Goal: Task Accomplishment & Management: Complete application form

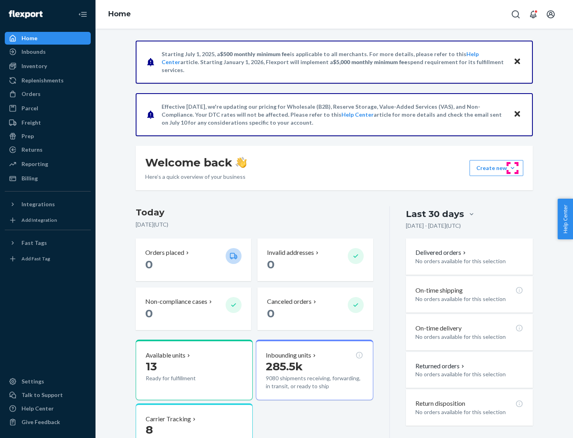
click at [513, 168] on button "Create new Create new inbound Create new order Create new product" at bounding box center [497, 168] width 54 height 16
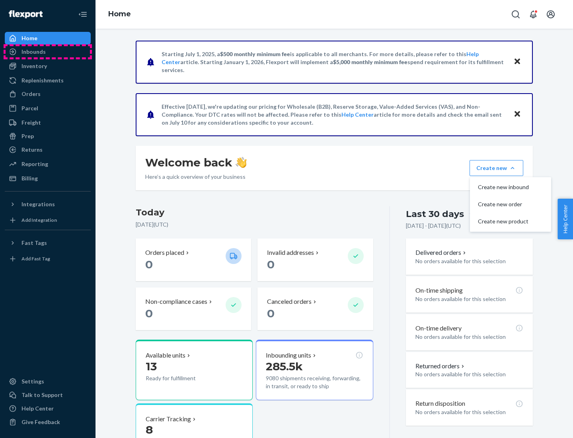
click at [48, 52] on div "Inbounds" at bounding box center [48, 51] width 84 height 11
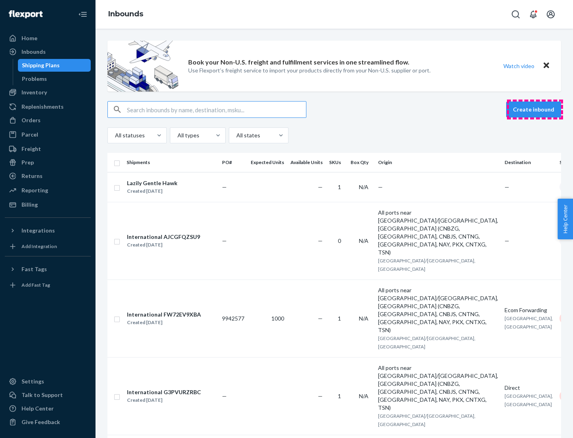
click at [535, 109] on button "Create inbound" at bounding box center [533, 109] width 55 height 16
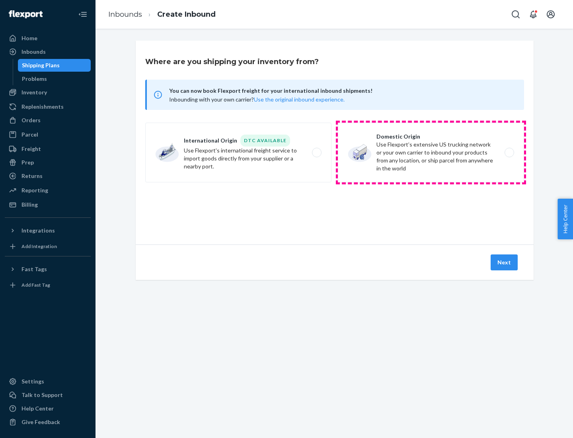
click at [431, 152] on label "Domestic Origin Use Flexport’s extensive US trucking network or your own carrie…" at bounding box center [431, 153] width 186 height 60
click at [509, 152] on input "Domestic Origin Use Flexport’s extensive US trucking network or your own carrie…" at bounding box center [511, 152] width 5 height 5
radio input "true"
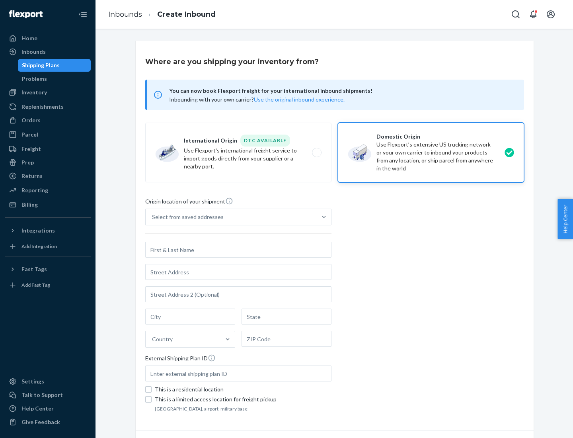
click at [186, 217] on div "Select from saved addresses" at bounding box center [188, 217] width 72 height 8
click at [153, 217] on input "Select from saved addresses" at bounding box center [152, 217] width 1 height 8
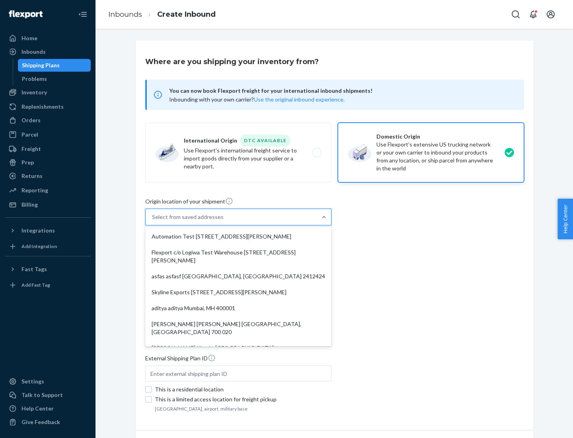
scroll to position [3, 0]
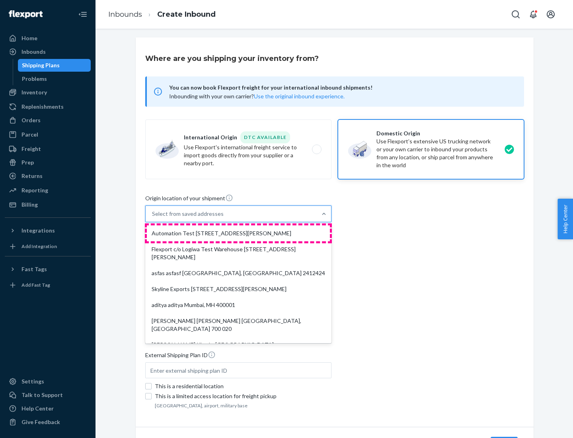
click at [238, 233] on div "Automation Test [STREET_ADDRESS][PERSON_NAME]" at bounding box center [238, 233] width 183 height 16
click at [153, 218] on input "option Automation Test [STREET_ADDRESS][PERSON_NAME]. 9 results available. Use …" at bounding box center [152, 214] width 1 height 8
type input "Automation Test"
type input "9th Floor"
type input "[GEOGRAPHIC_DATA]"
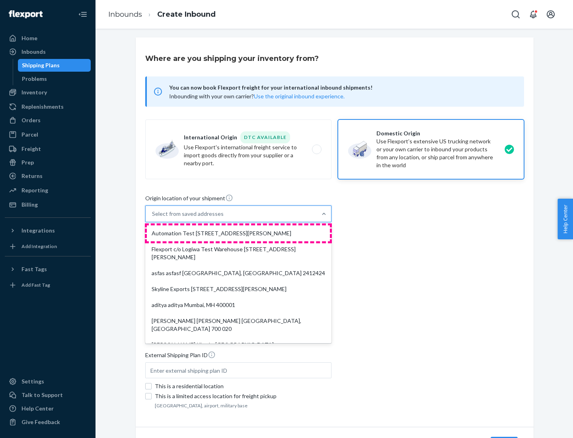
type input "CA"
type input "94104"
type input "[STREET_ADDRESS][PERSON_NAME]"
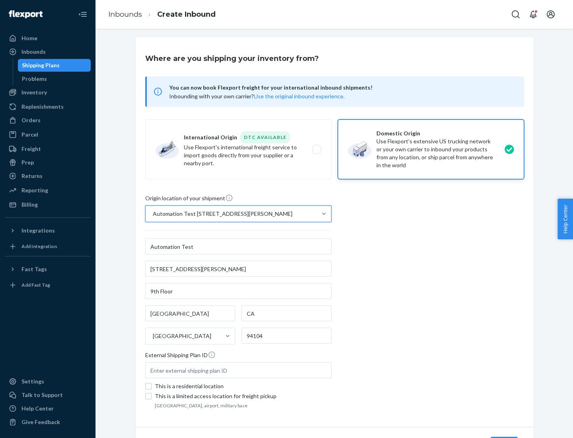
scroll to position [47, 0]
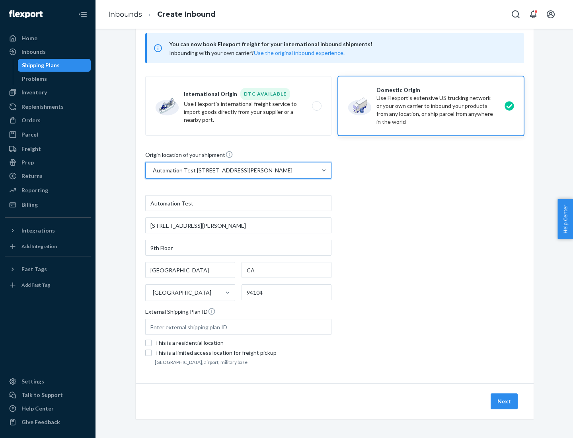
click at [505, 401] on button "Next" at bounding box center [504, 401] width 27 height 16
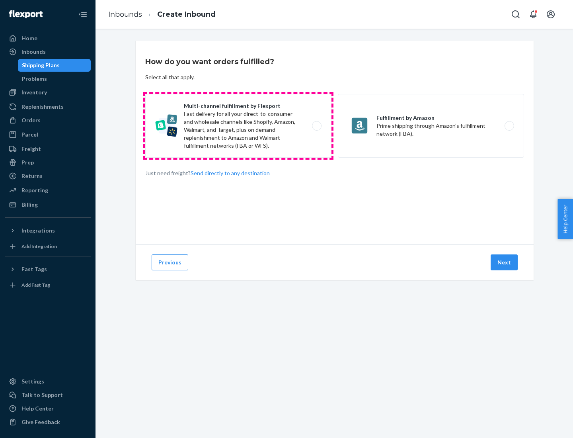
click at [238, 126] on label "Multi-channel fulfillment by Flexport Fast delivery for all your direct-to-cons…" at bounding box center [238, 126] width 186 height 64
click at [316, 126] on input "Multi-channel fulfillment by Flexport Fast delivery for all your direct-to-cons…" at bounding box center [318, 125] width 5 height 5
radio input "true"
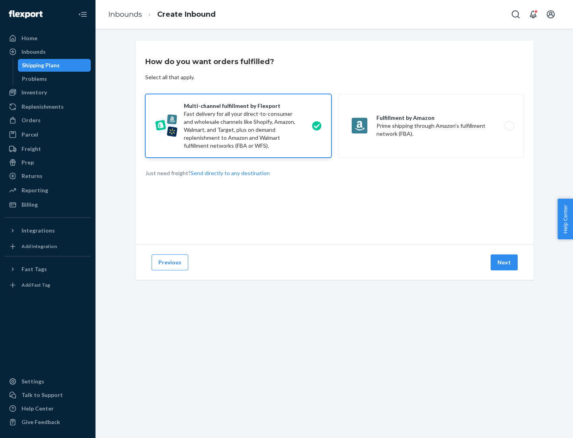
click at [505, 262] on button "Next" at bounding box center [504, 262] width 27 height 16
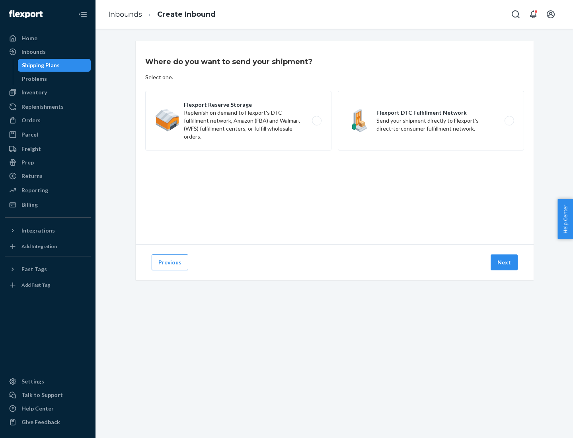
click at [431, 121] on label "Flexport DTC Fulfillment Network Send your shipment directly to Flexport's dire…" at bounding box center [431, 121] width 186 height 60
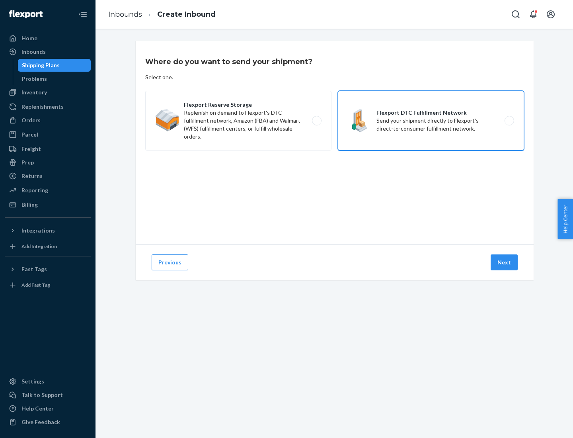
click at [509, 121] on input "Flexport DTC Fulfillment Network Send your shipment directly to Flexport's dire…" at bounding box center [511, 120] width 5 height 5
radio input "true"
click at [505, 262] on button "Next" at bounding box center [504, 262] width 27 height 16
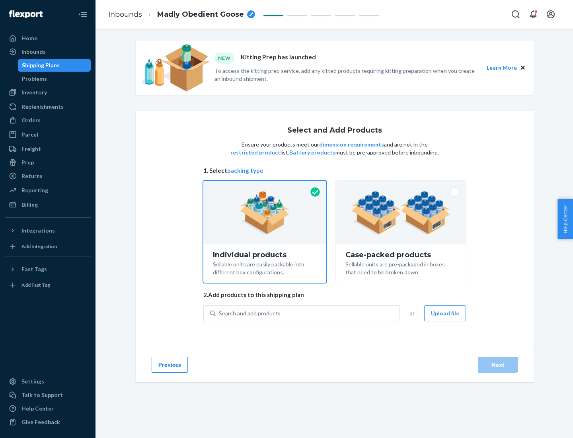
click at [401, 213] on img at bounding box center [400, 213] width 99 height 44
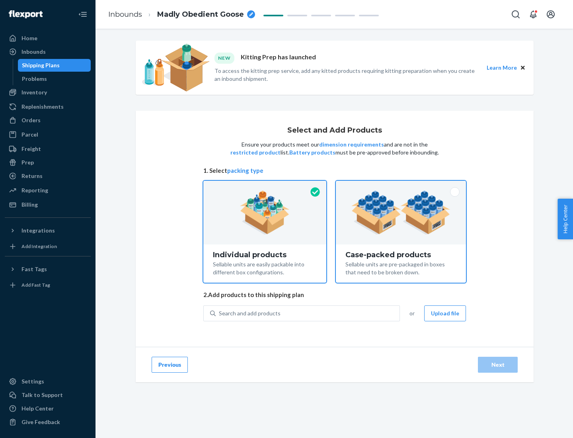
click at [401, 186] on input "Case-packed products Sellable units are pre-packaged in boxes that need to be b…" at bounding box center [400, 183] width 5 height 5
radio input "true"
radio input "false"
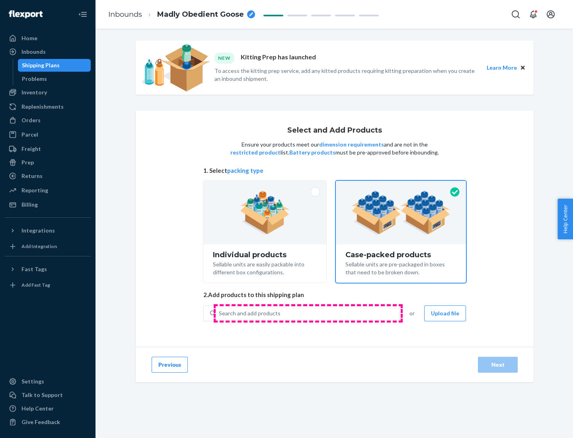
click at [308, 313] on div "Search and add products" at bounding box center [308, 313] width 184 height 14
click at [220, 313] on input "Search and add products" at bounding box center [219, 313] width 1 height 8
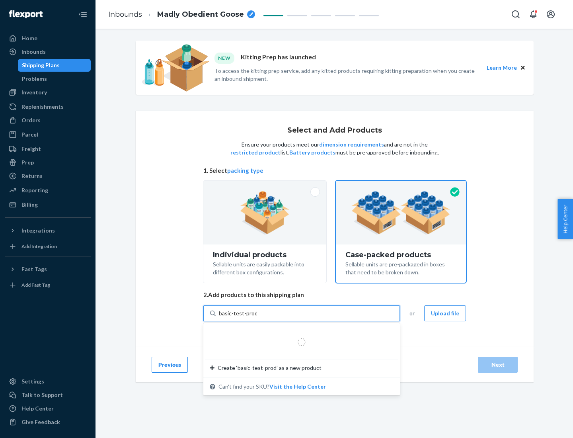
type input "basic-test-product-1"
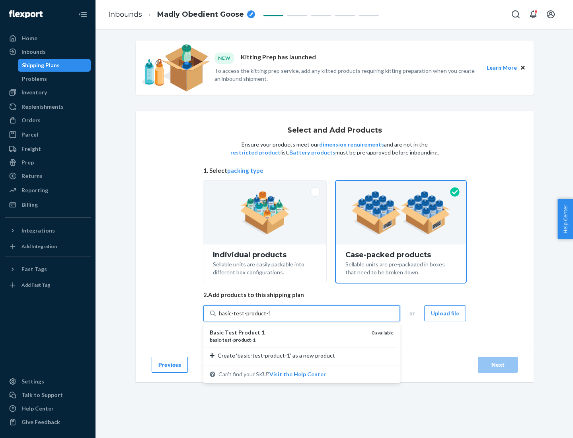
click at [288, 339] on div "basic - test - product - 1" at bounding box center [288, 339] width 156 height 7
click at [270, 317] on input "basic-test-product-1" at bounding box center [244, 313] width 51 height 8
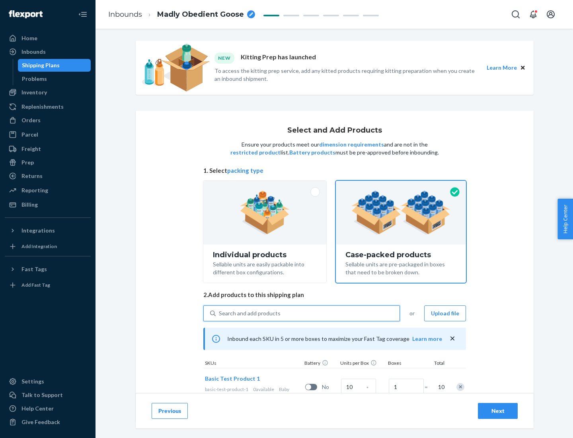
scroll to position [29, 0]
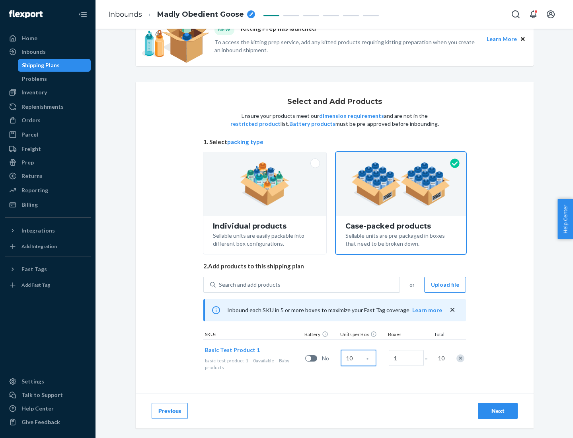
type input "10"
type input "7"
click at [498, 411] on div "Next" at bounding box center [498, 411] width 26 height 8
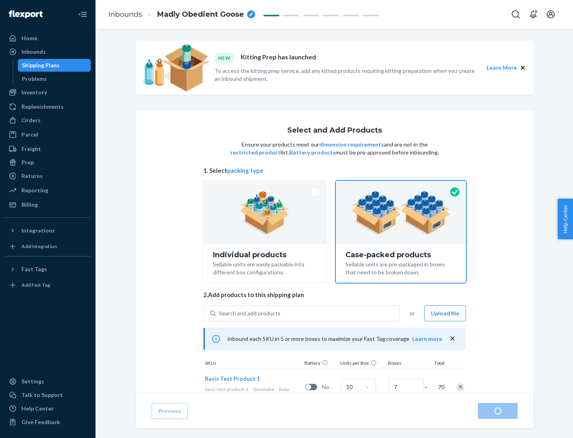
radio input "true"
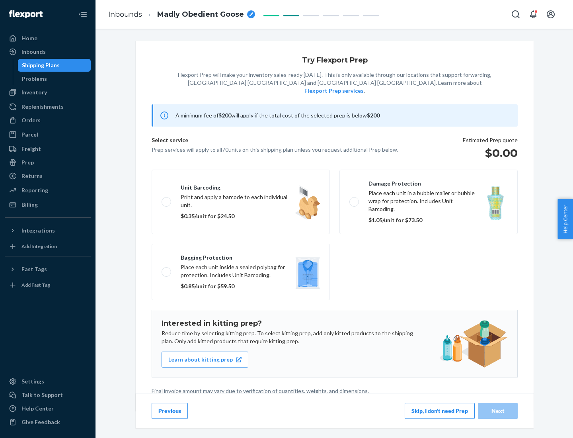
scroll to position [2, 0]
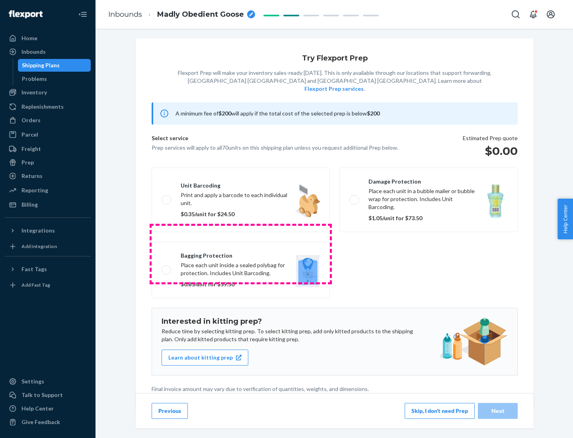
click at [241, 253] on label "Bagging protection Place each unit inside a sealed polybag for protection. Incl…" at bounding box center [241, 270] width 178 height 57
click at [167, 267] on input "Bagging protection Place each unit inside a sealed polybag for protection. Incl…" at bounding box center [164, 269] width 5 height 5
checkbox input "true"
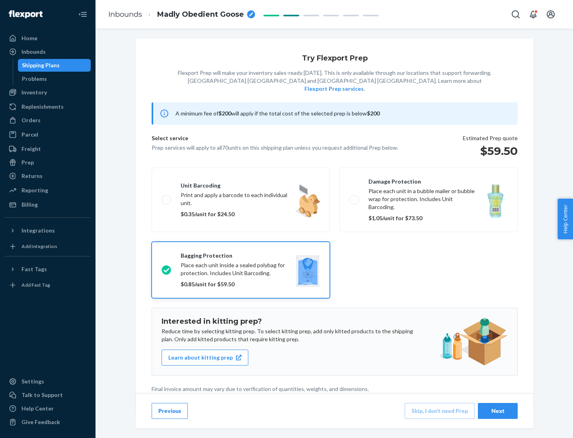
click at [498, 410] on div "Next" at bounding box center [498, 411] width 26 height 8
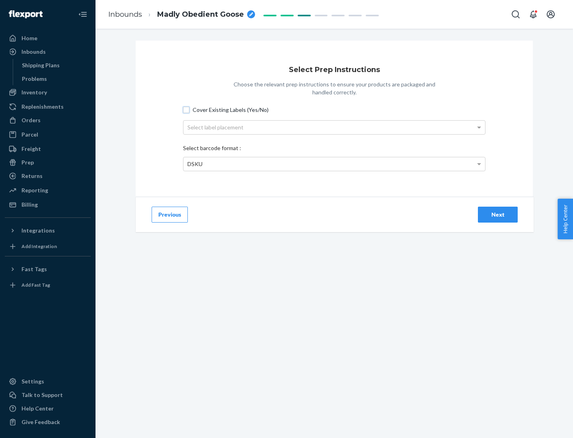
click at [186, 109] on input "Cover Existing Labels (Yes/No)" at bounding box center [186, 110] width 6 height 6
checkbox input "true"
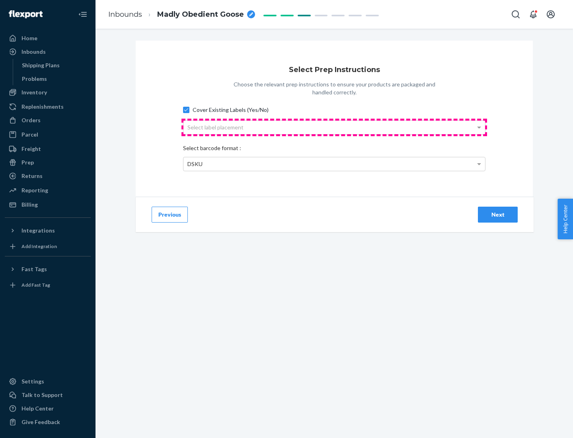
click at [334, 127] on div "Select label placement" at bounding box center [334, 128] width 302 height 14
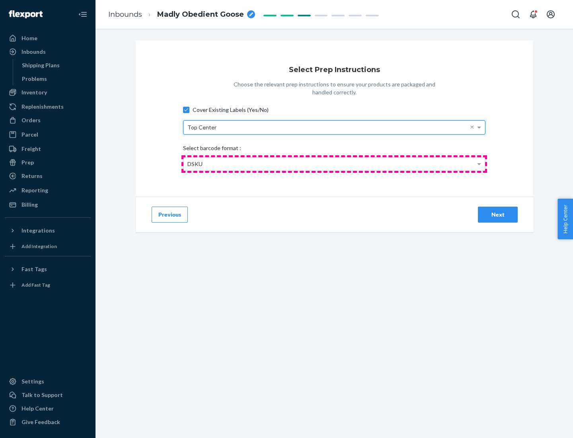
click at [334, 164] on div "DSKU" at bounding box center [334, 164] width 302 height 14
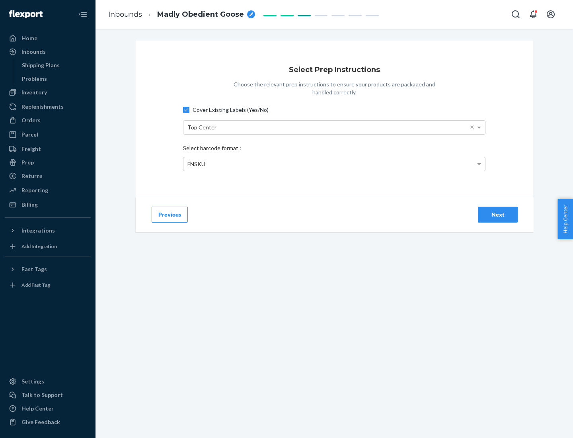
click at [498, 214] on div "Next" at bounding box center [498, 215] width 26 height 8
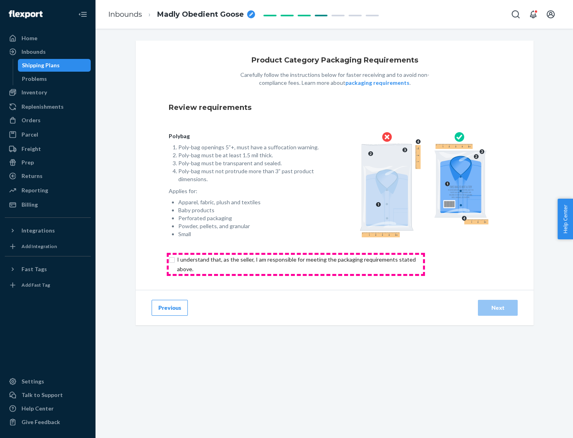
click at [296, 264] on input "checkbox" at bounding box center [301, 264] width 265 height 19
checkbox input "true"
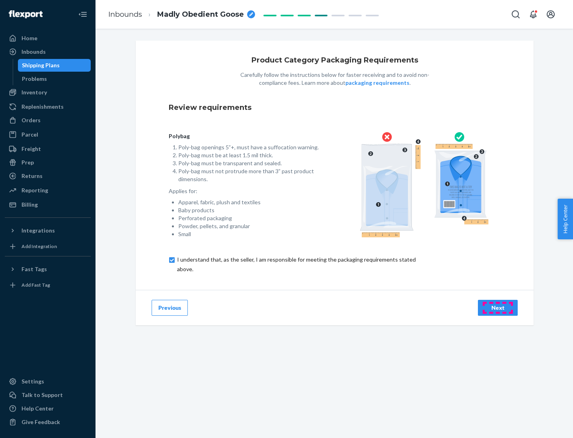
click at [498, 307] on div "Next" at bounding box center [498, 308] width 26 height 8
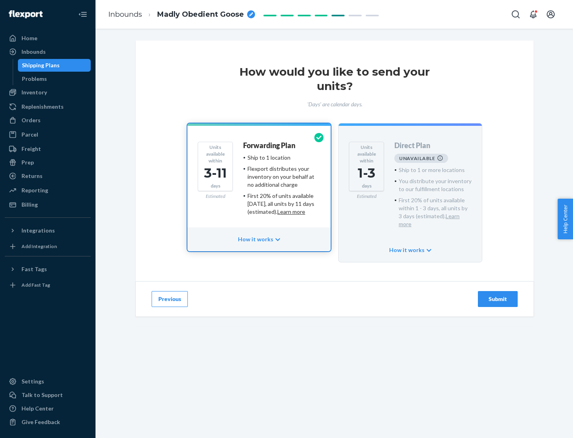
click at [270, 145] on h4 "Forwarding Plan" at bounding box center [269, 146] width 52 height 8
click at [498, 295] on div "Submit" at bounding box center [498, 299] width 26 height 8
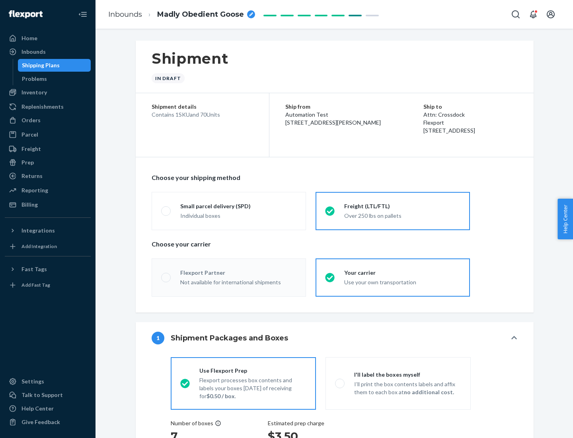
radio input "true"
radio input "false"
radio input "true"
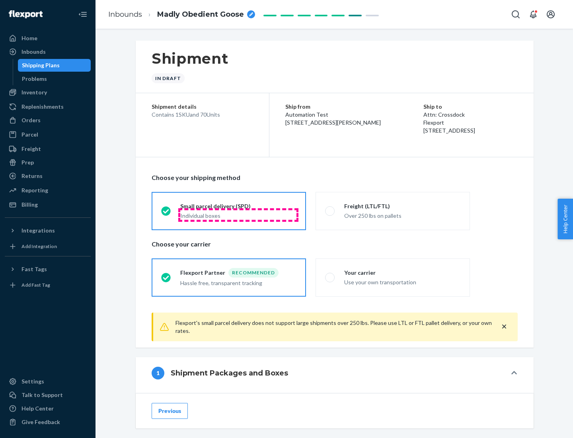
click at [238, 214] on div "Individual boxes" at bounding box center [238, 216] width 116 height 8
click at [166, 213] on input "Small parcel delivery (SPD) Individual boxes" at bounding box center [163, 210] width 5 height 5
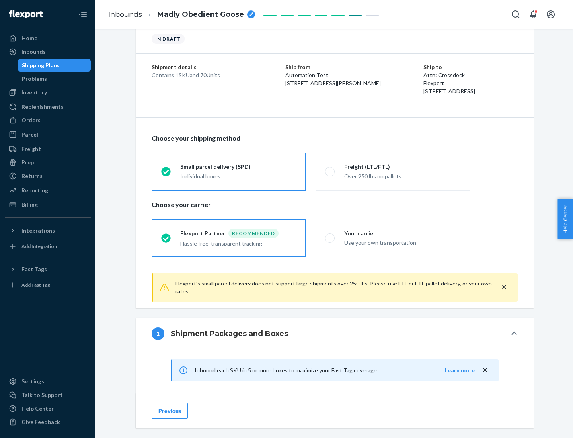
click at [402, 233] on div "Your carrier" at bounding box center [402, 233] width 116 height 8
click at [330, 235] on input "Your carrier Use your own transportation" at bounding box center [327, 237] width 5 height 5
radio input "true"
radio input "false"
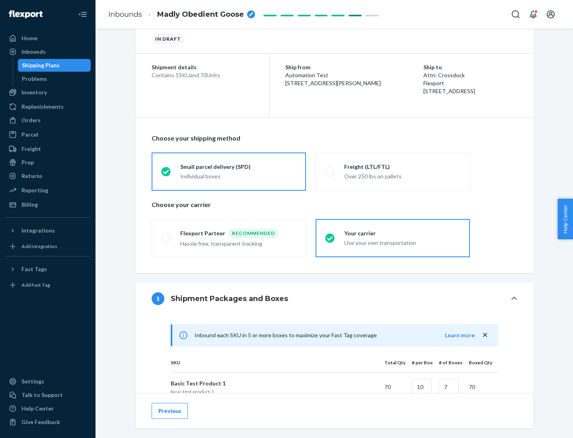
scroll to position [193, 0]
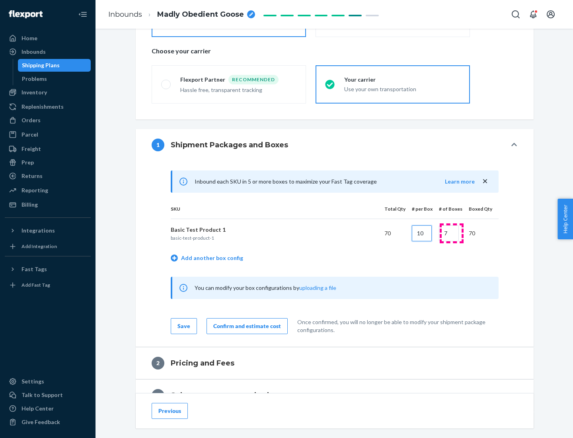
type input "10"
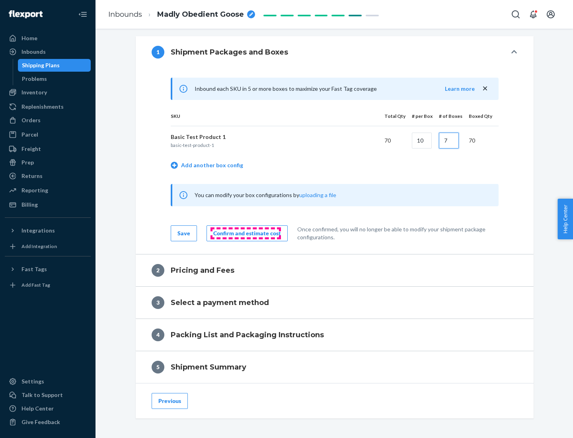
type input "7"
click at [246, 233] on div "Confirm and estimate cost" at bounding box center [247, 233] width 68 height 8
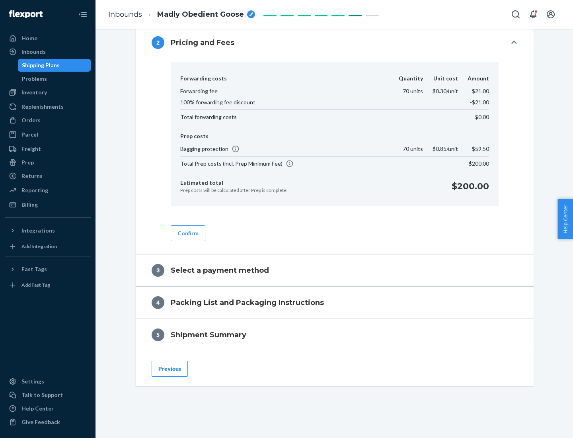
click at [187, 233] on button "Confirm" at bounding box center [188, 233] width 35 height 16
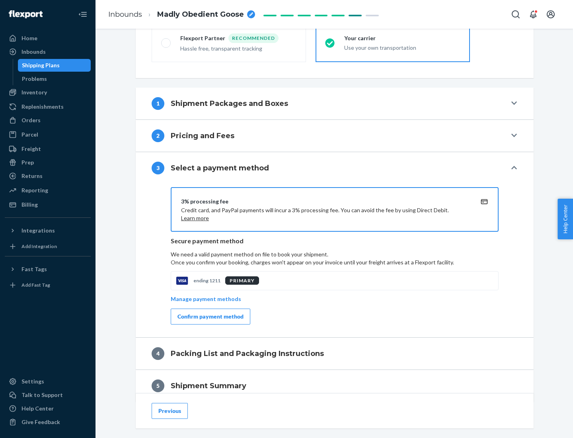
scroll to position [287, 0]
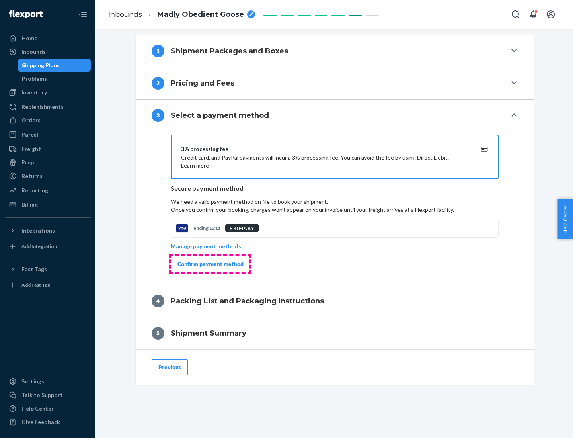
click at [210, 264] on div "Confirm payment method" at bounding box center [210, 264] width 66 height 8
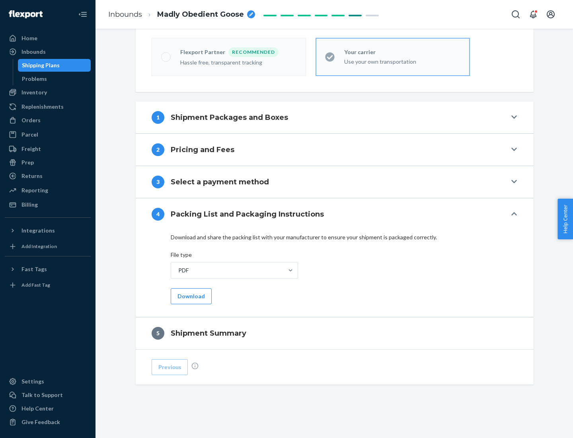
scroll to position [220, 0]
click at [190, 296] on button "Download" at bounding box center [191, 296] width 41 height 16
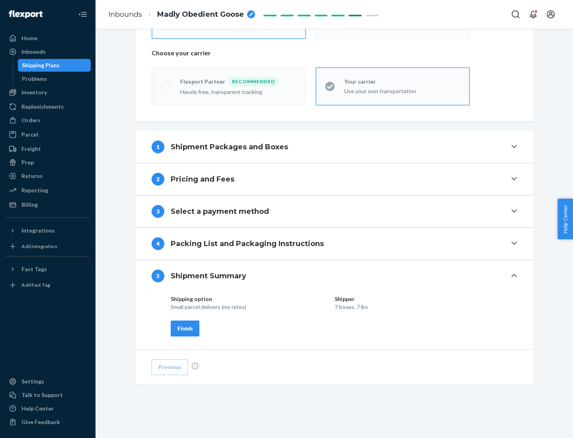
scroll to position [191, 0]
